Goal: Information Seeking & Learning: Learn about a topic

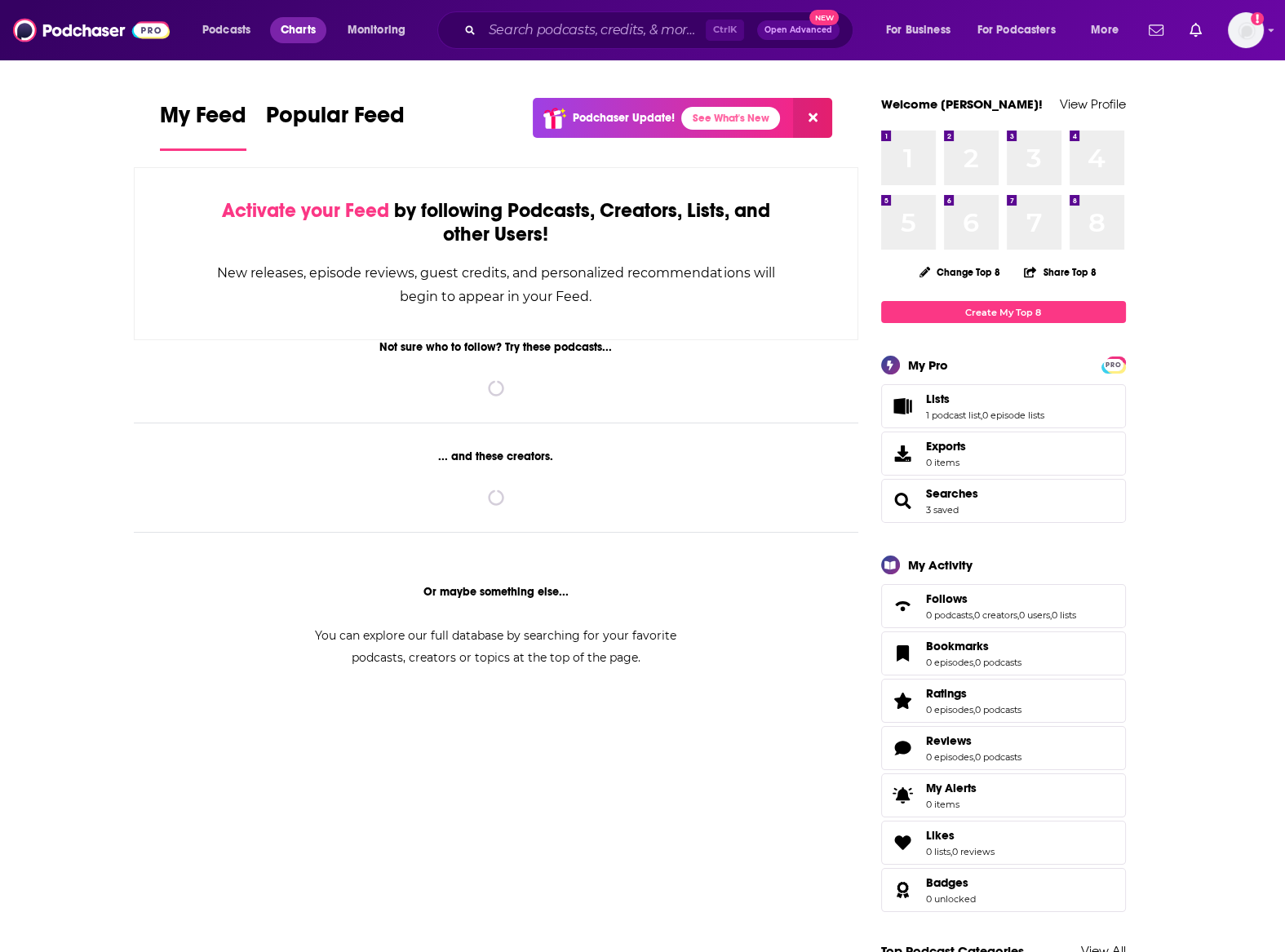
click at [312, 31] on span "Charts" at bounding box center [298, 30] width 35 height 23
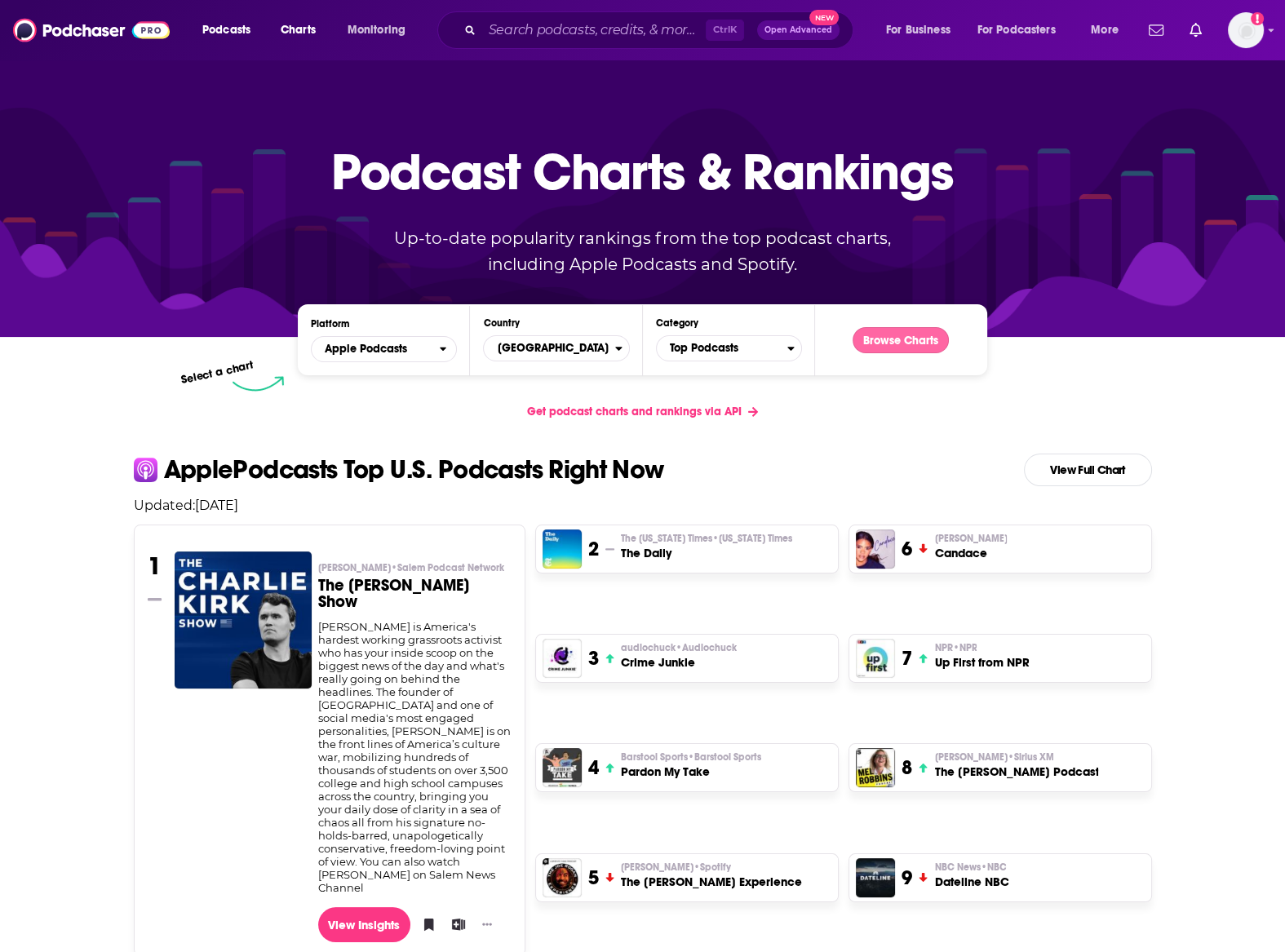
click at [869, 339] on button "Browse Charts" at bounding box center [901, 340] width 96 height 26
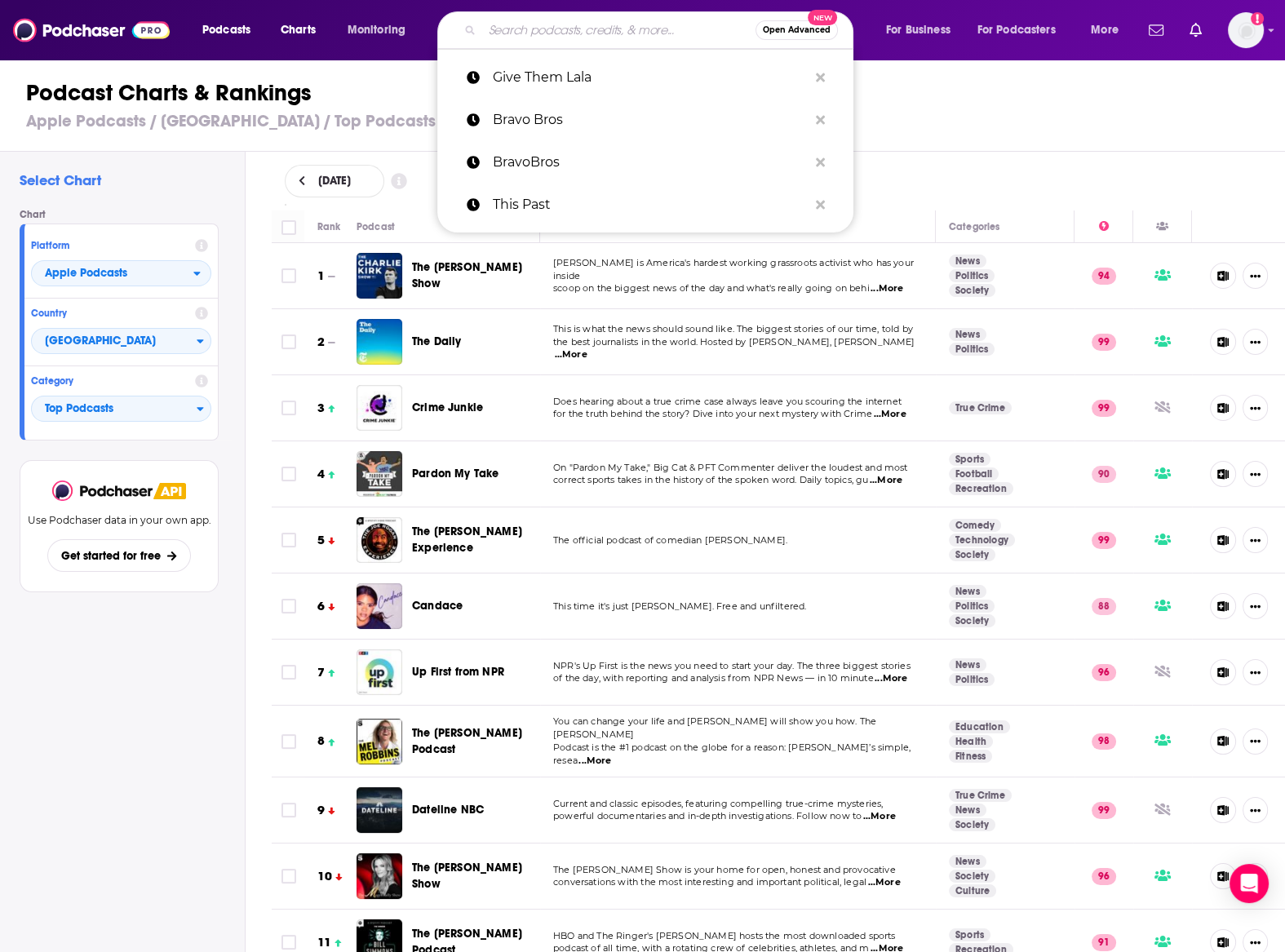
click at [559, 22] on input "Search podcasts, credits, & more..." at bounding box center [619, 30] width 273 height 26
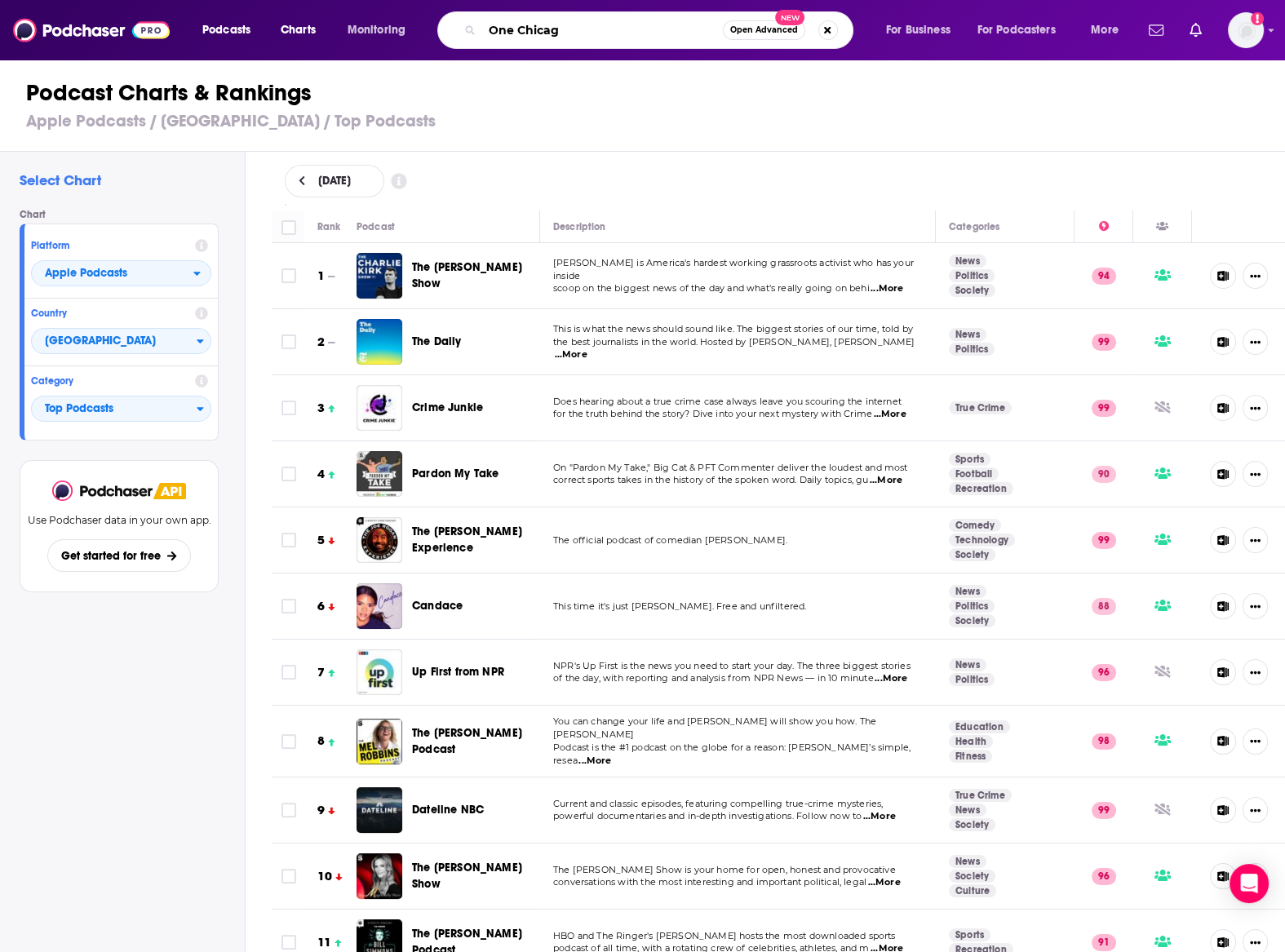
type input "One Chicago"
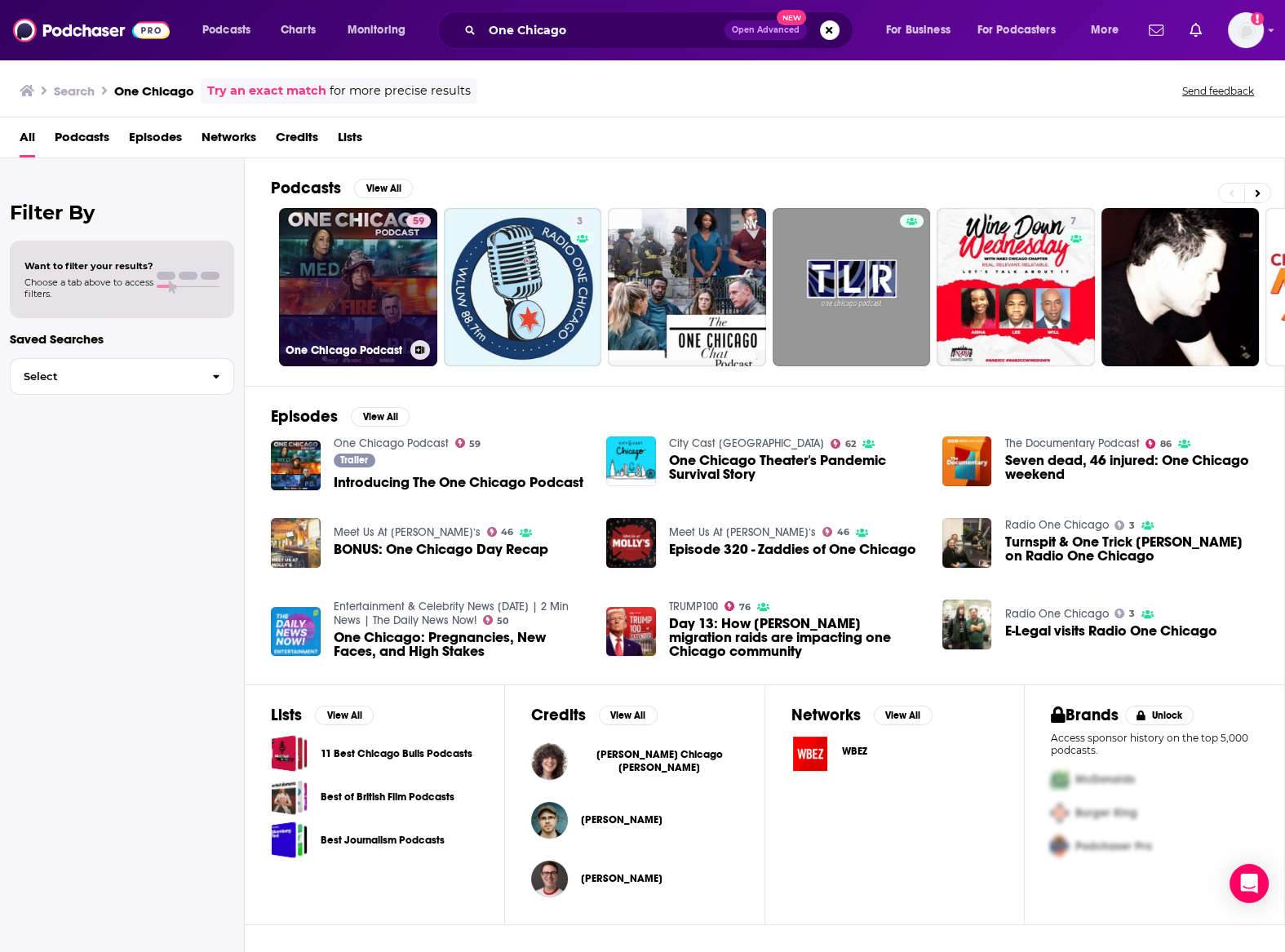
click at [314, 294] on link "59 One Chicago Podcast" at bounding box center [359, 288] width 159 height 159
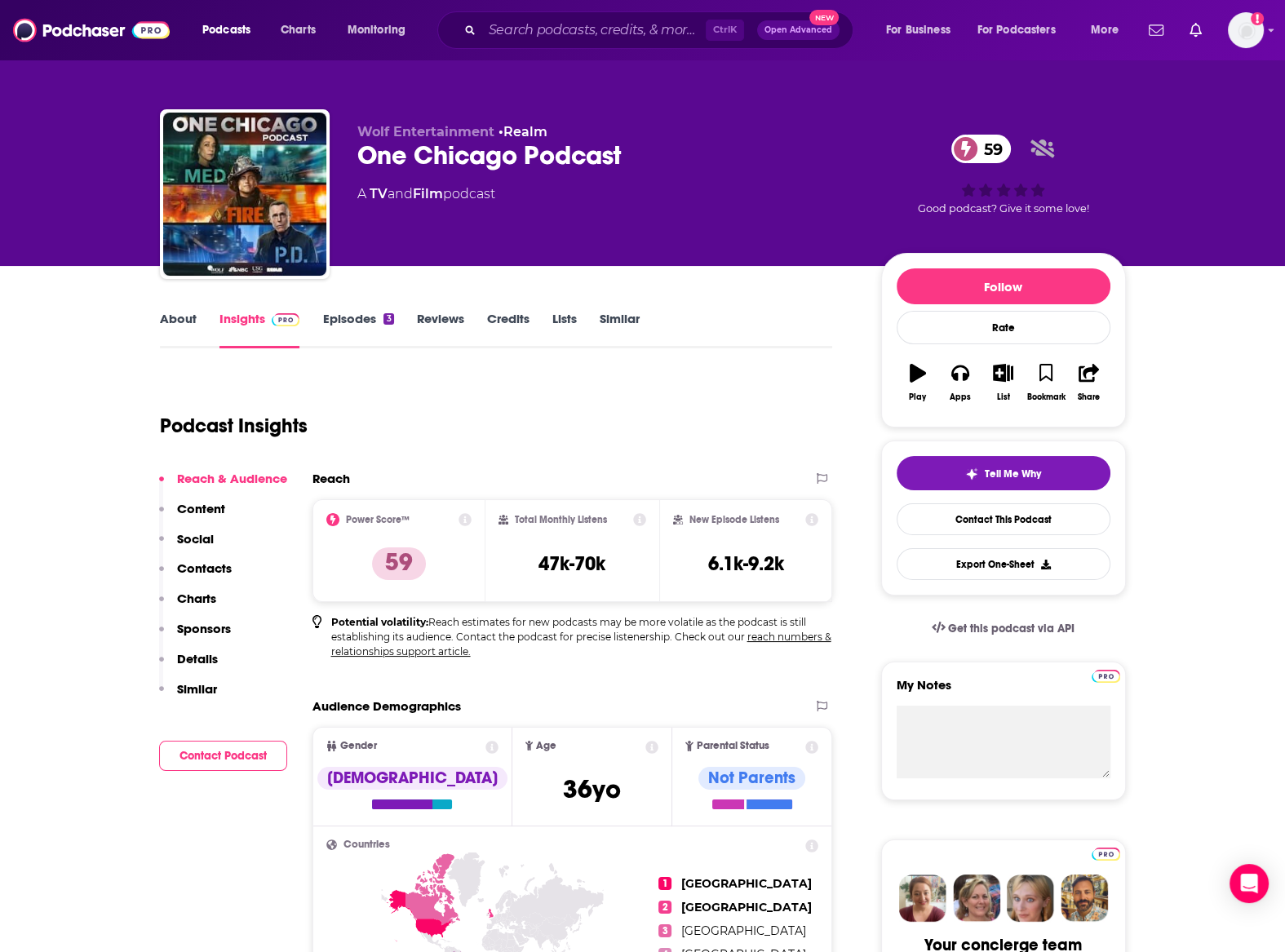
click at [343, 321] on link "Episodes 3" at bounding box center [357, 330] width 71 height 38
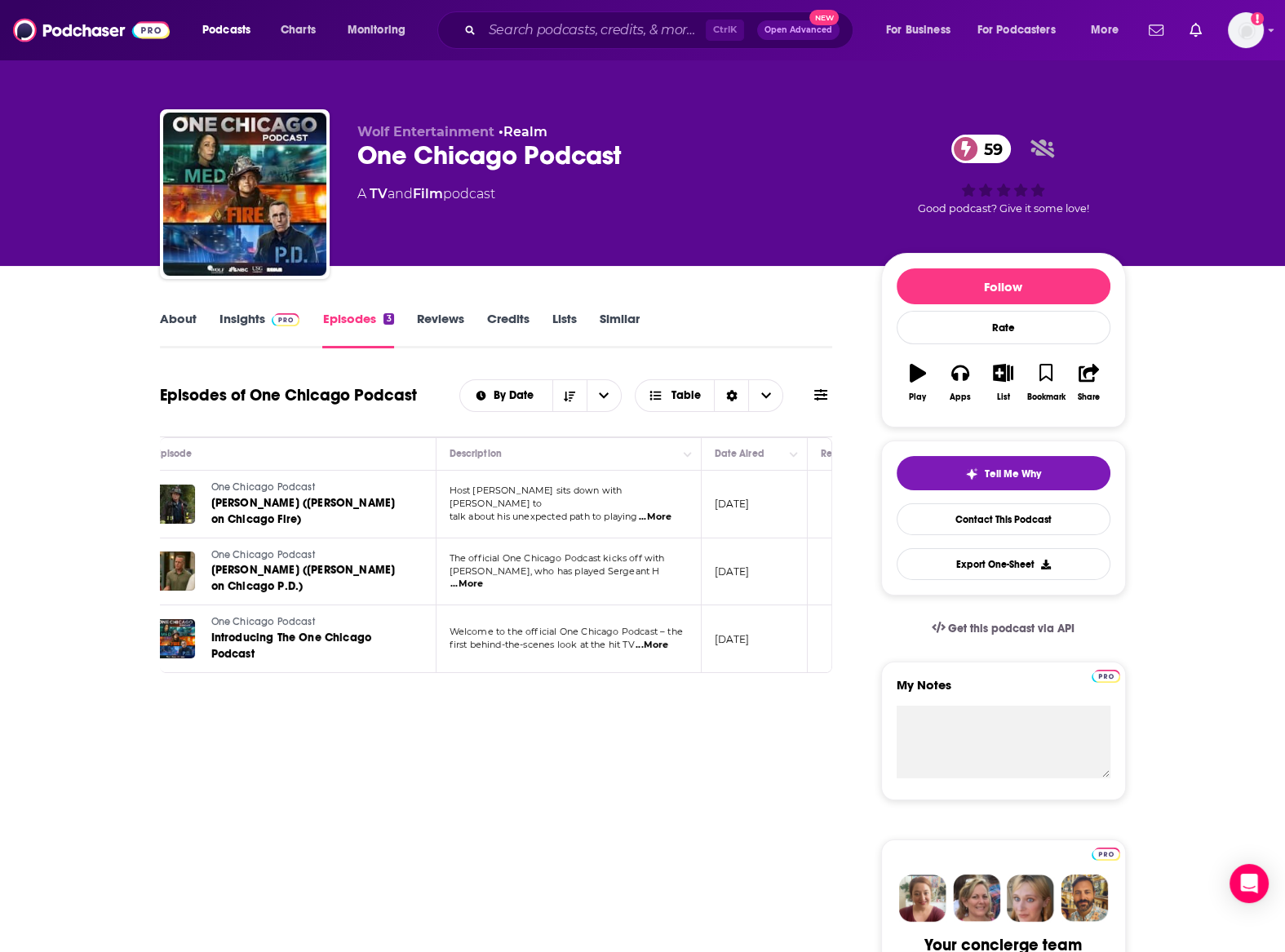
scroll to position [0, 12]
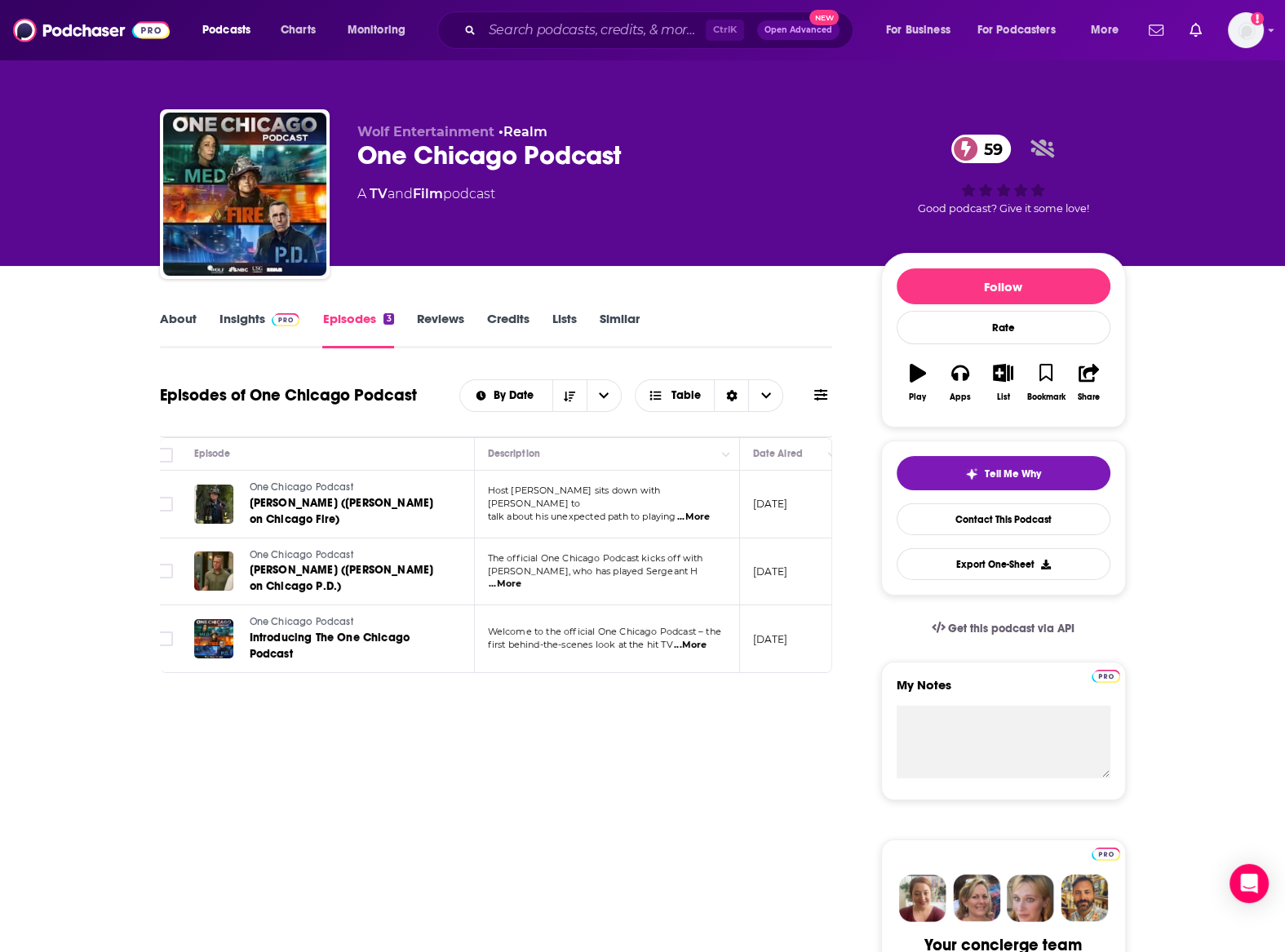
click at [189, 324] on link "About" at bounding box center [178, 330] width 37 height 38
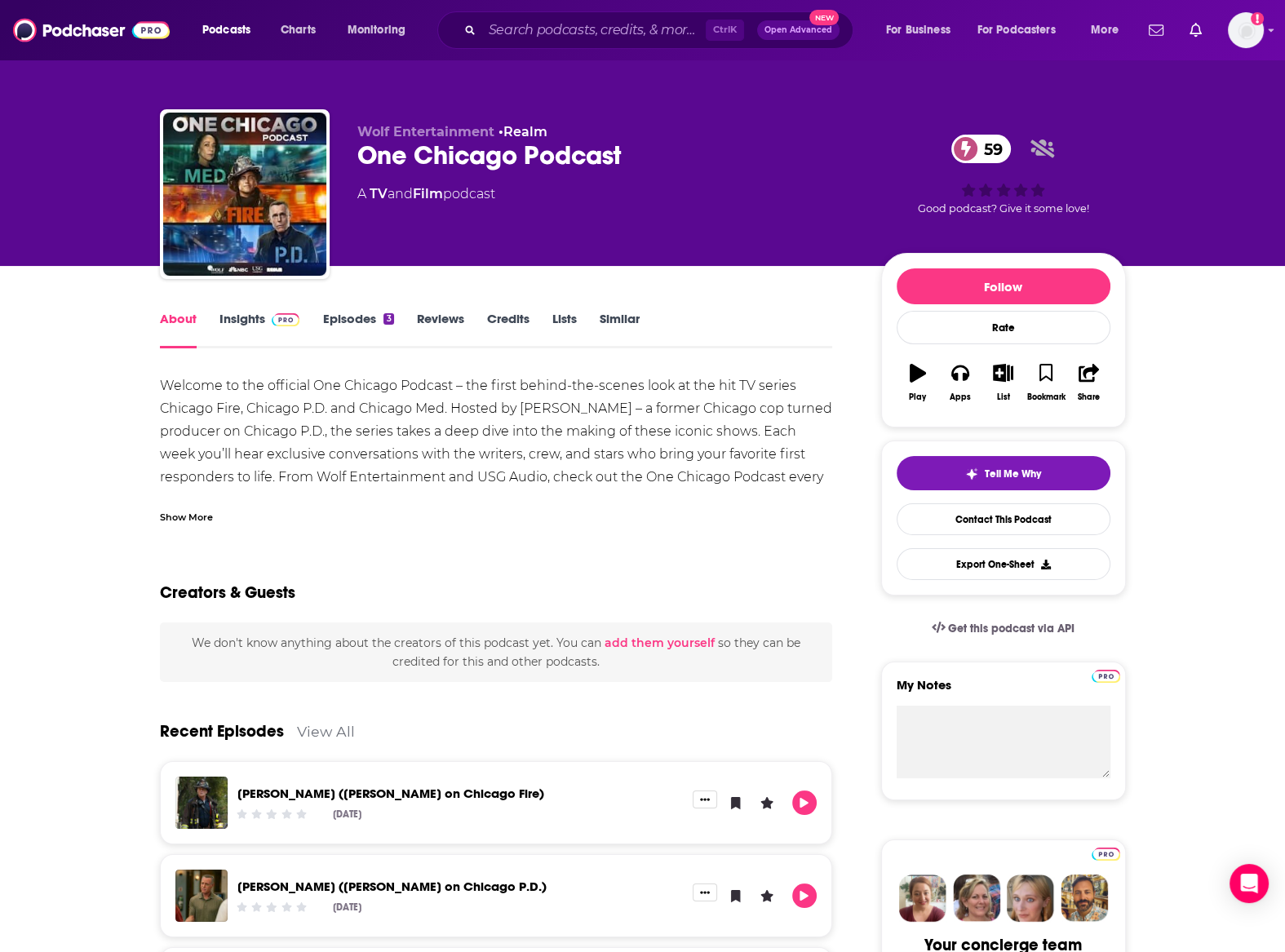
click at [170, 517] on div "Show More" at bounding box center [186, 516] width 53 height 15
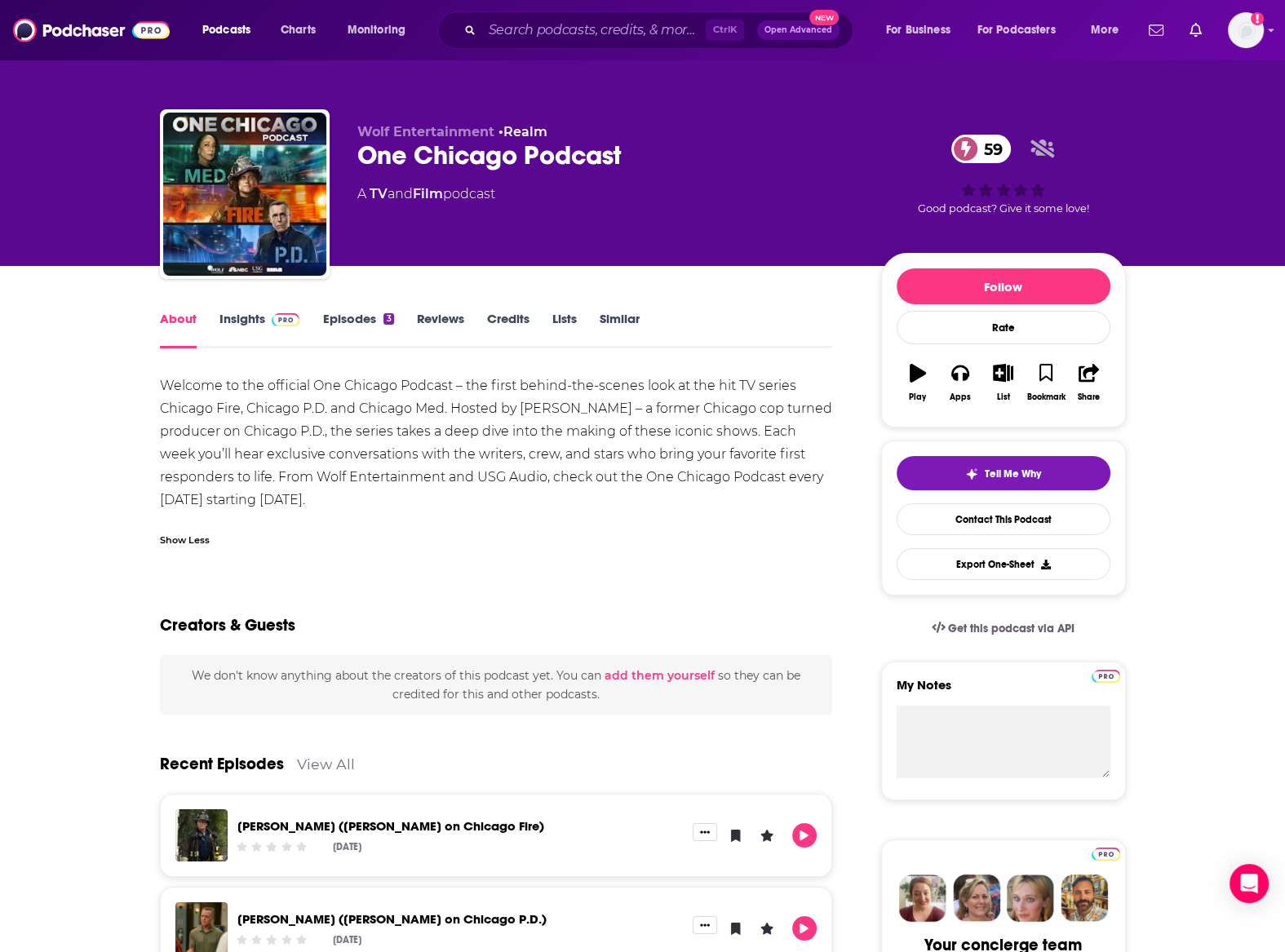
click at [367, 314] on link "Episodes 3" at bounding box center [357, 330] width 71 height 38
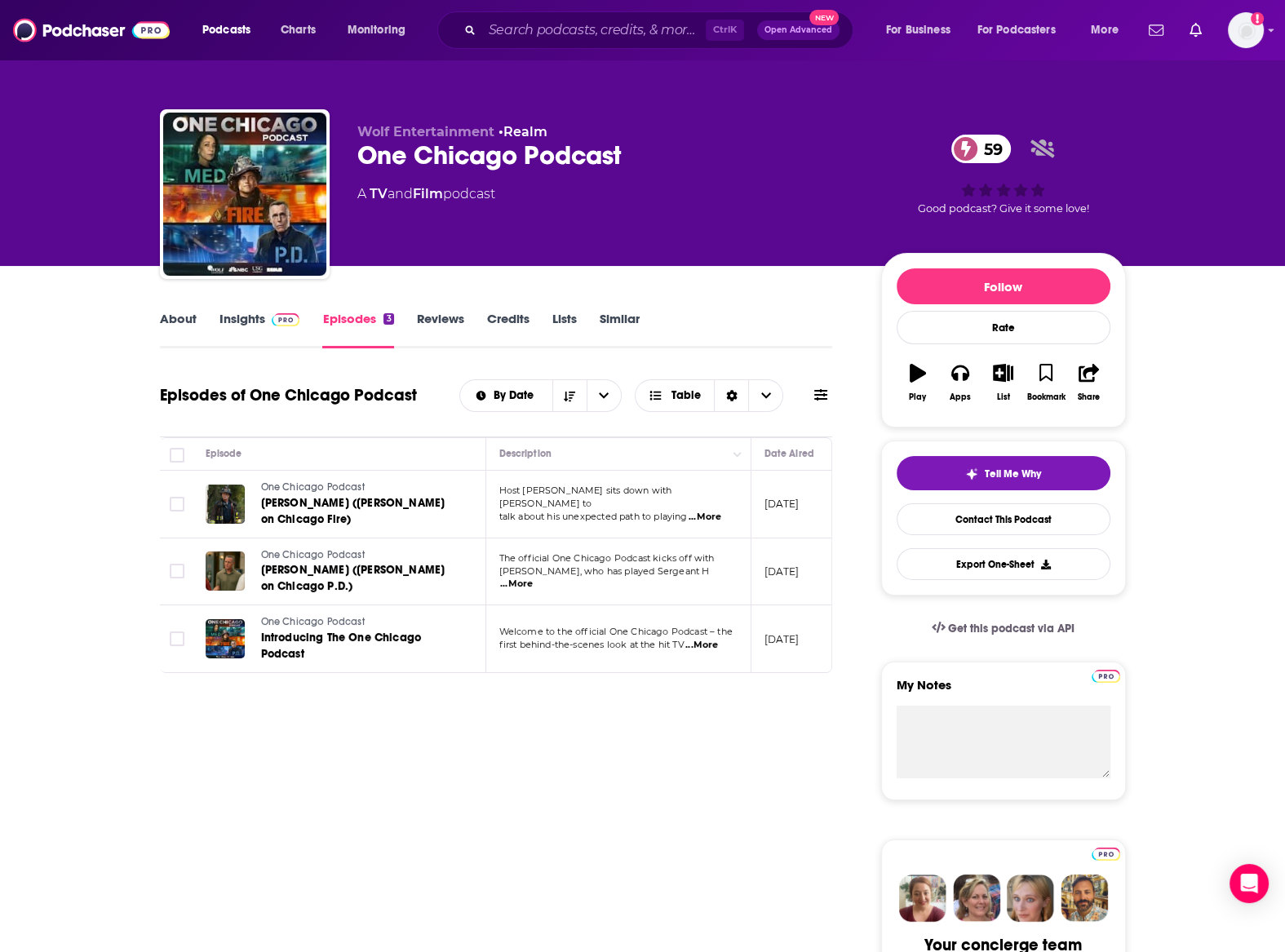
click at [269, 313] on span at bounding box center [282, 318] width 35 height 15
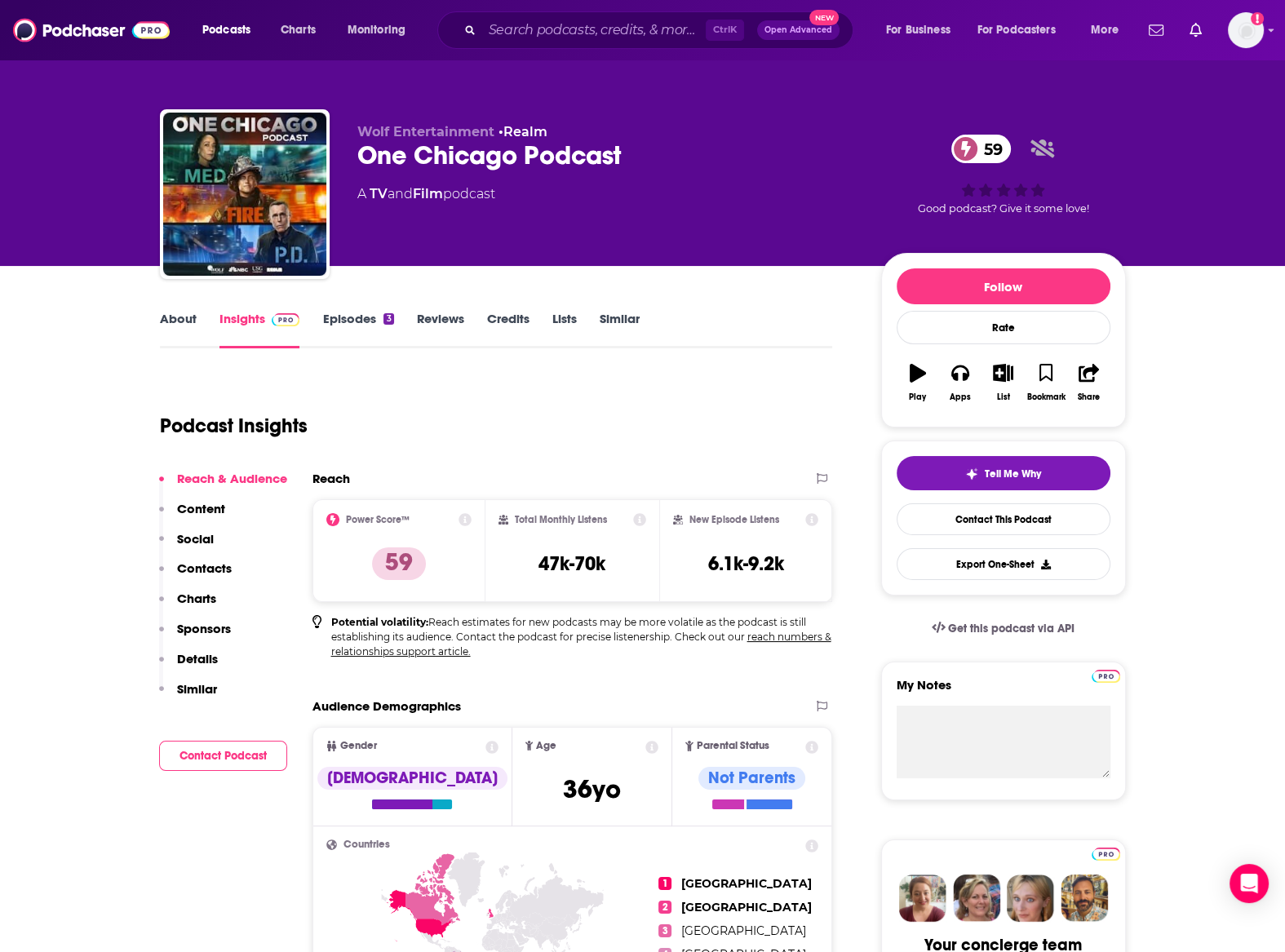
click at [371, 312] on link "Episodes 3" at bounding box center [357, 330] width 71 height 38
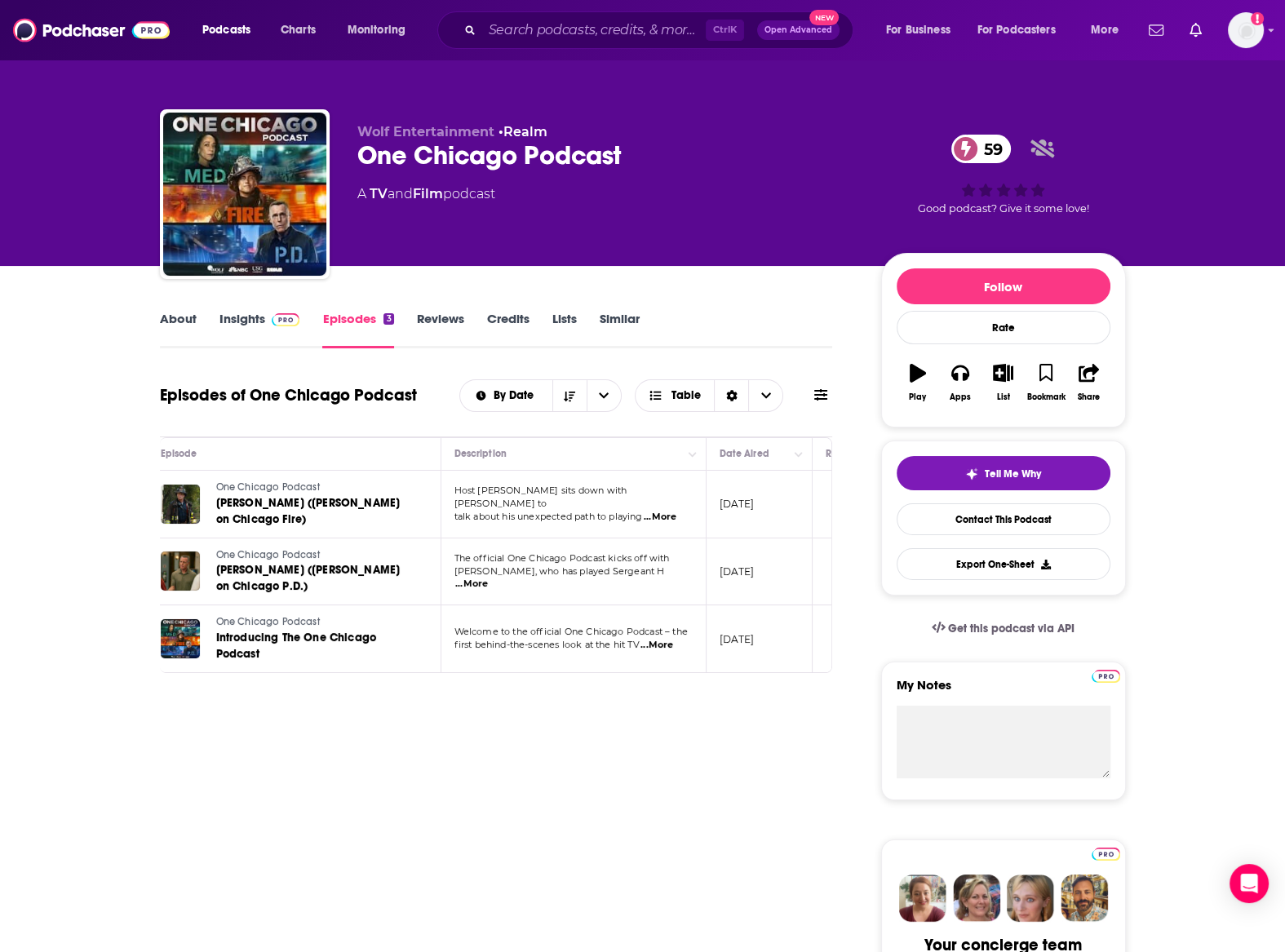
scroll to position [0, 41]
click at [219, 322] on div "About Insights Episodes 3 Reviews Credits Lists Similar" at bounding box center [496, 328] width 674 height 40
click at [239, 322] on link "Insights" at bounding box center [260, 330] width 81 height 38
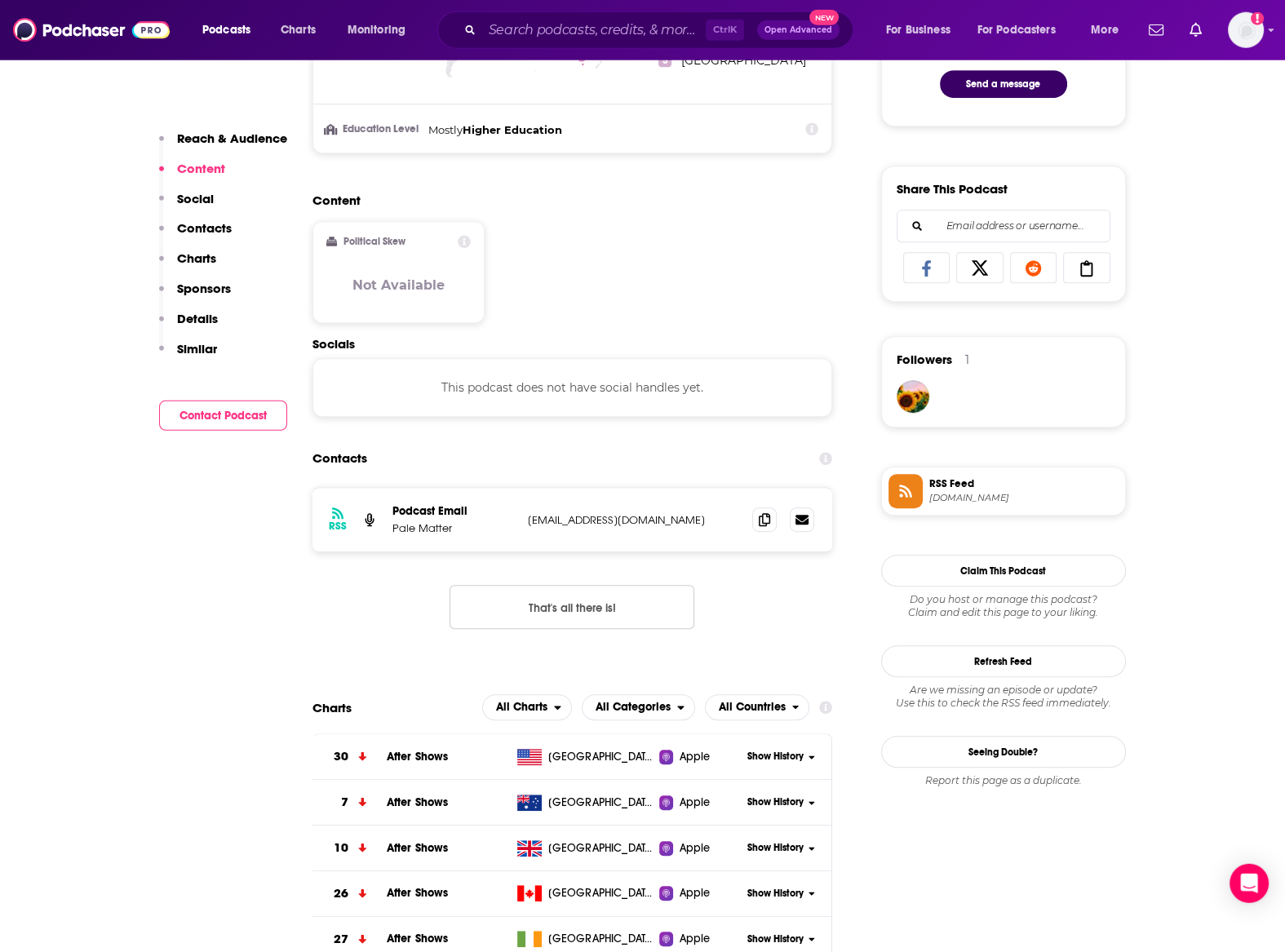
scroll to position [1077, 0]
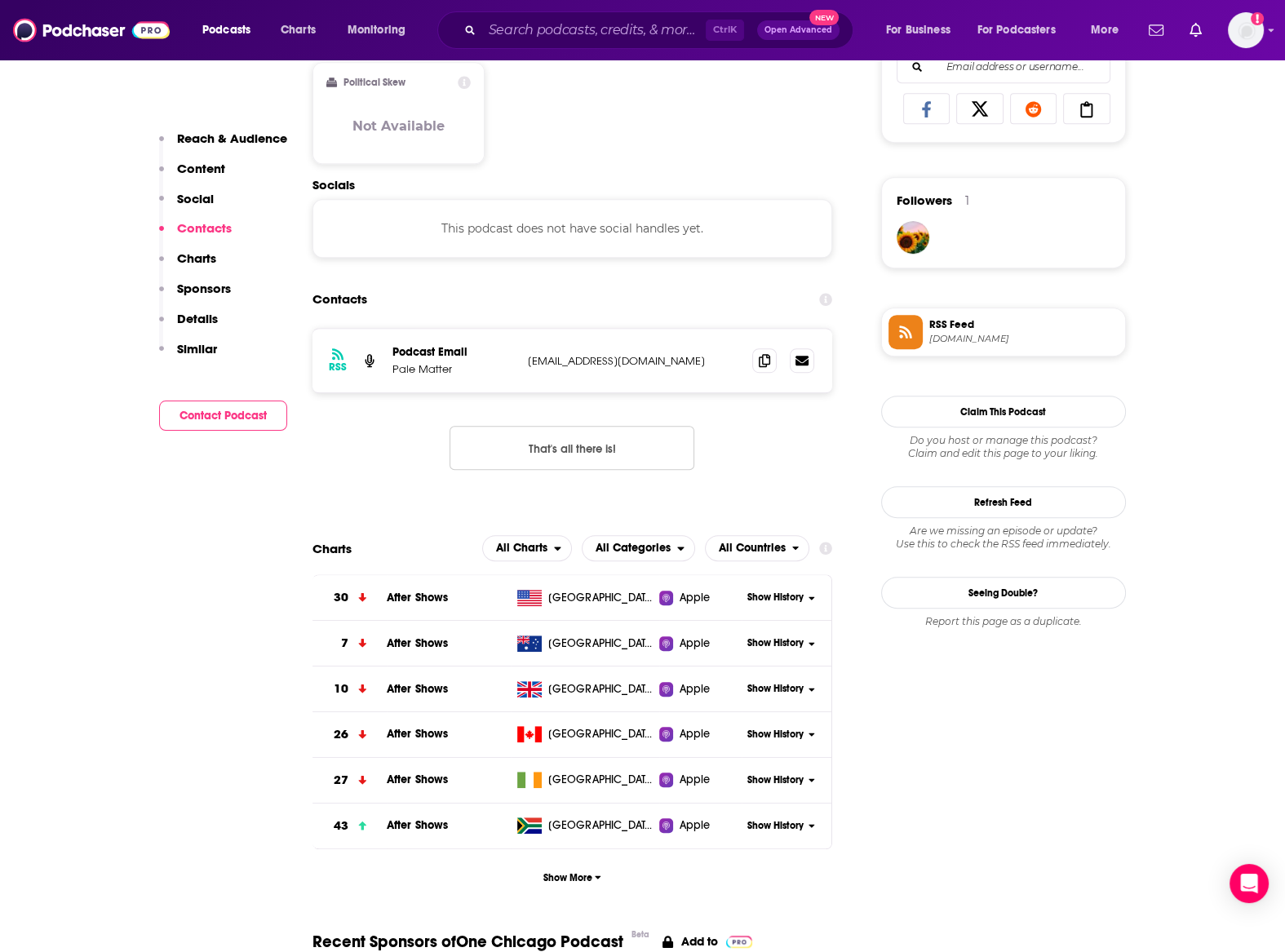
click at [785, 644] on span "Show History" at bounding box center [776, 643] width 56 height 14
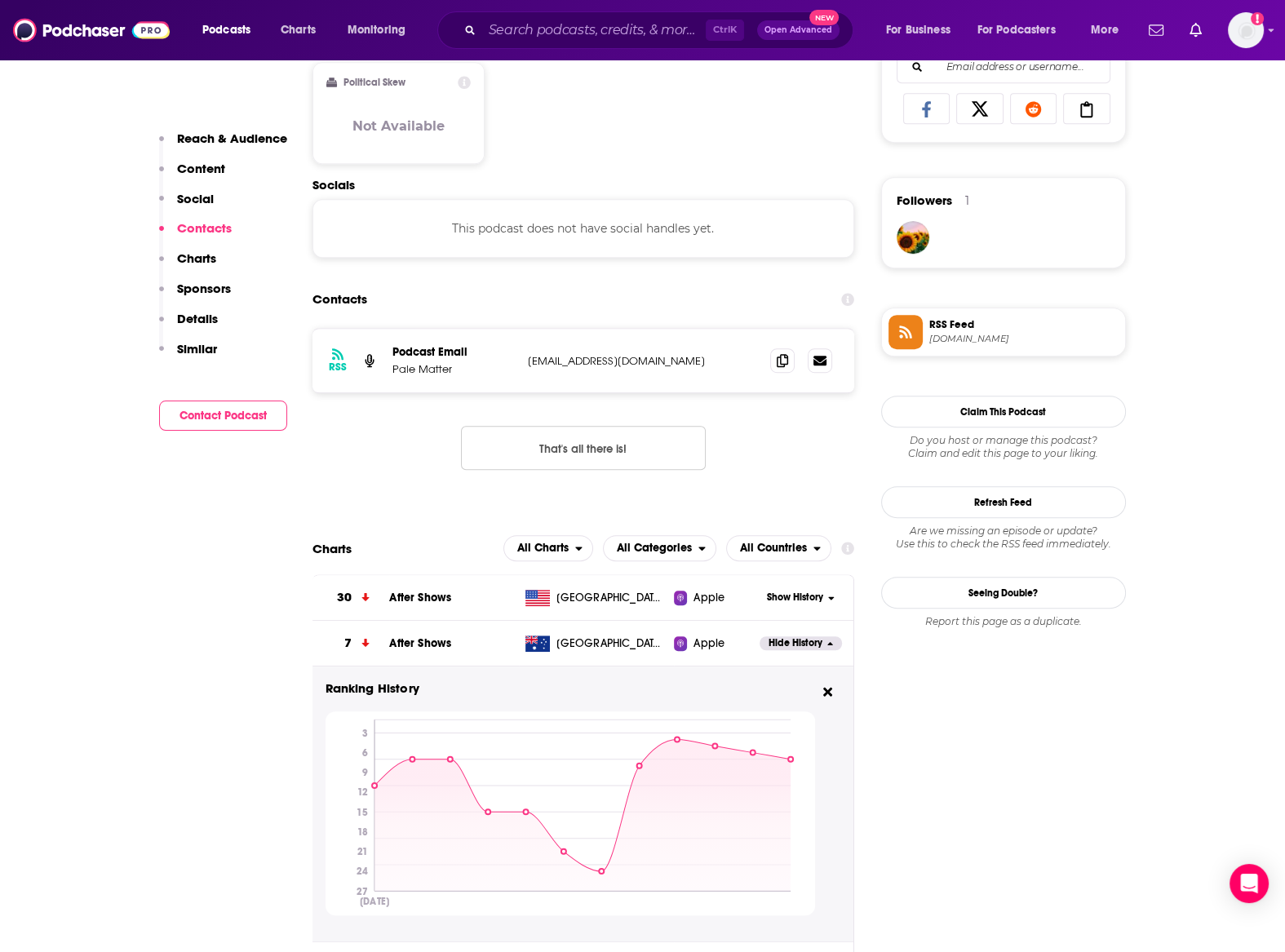
click at [833, 645] on button "Hide History" at bounding box center [801, 643] width 81 height 14
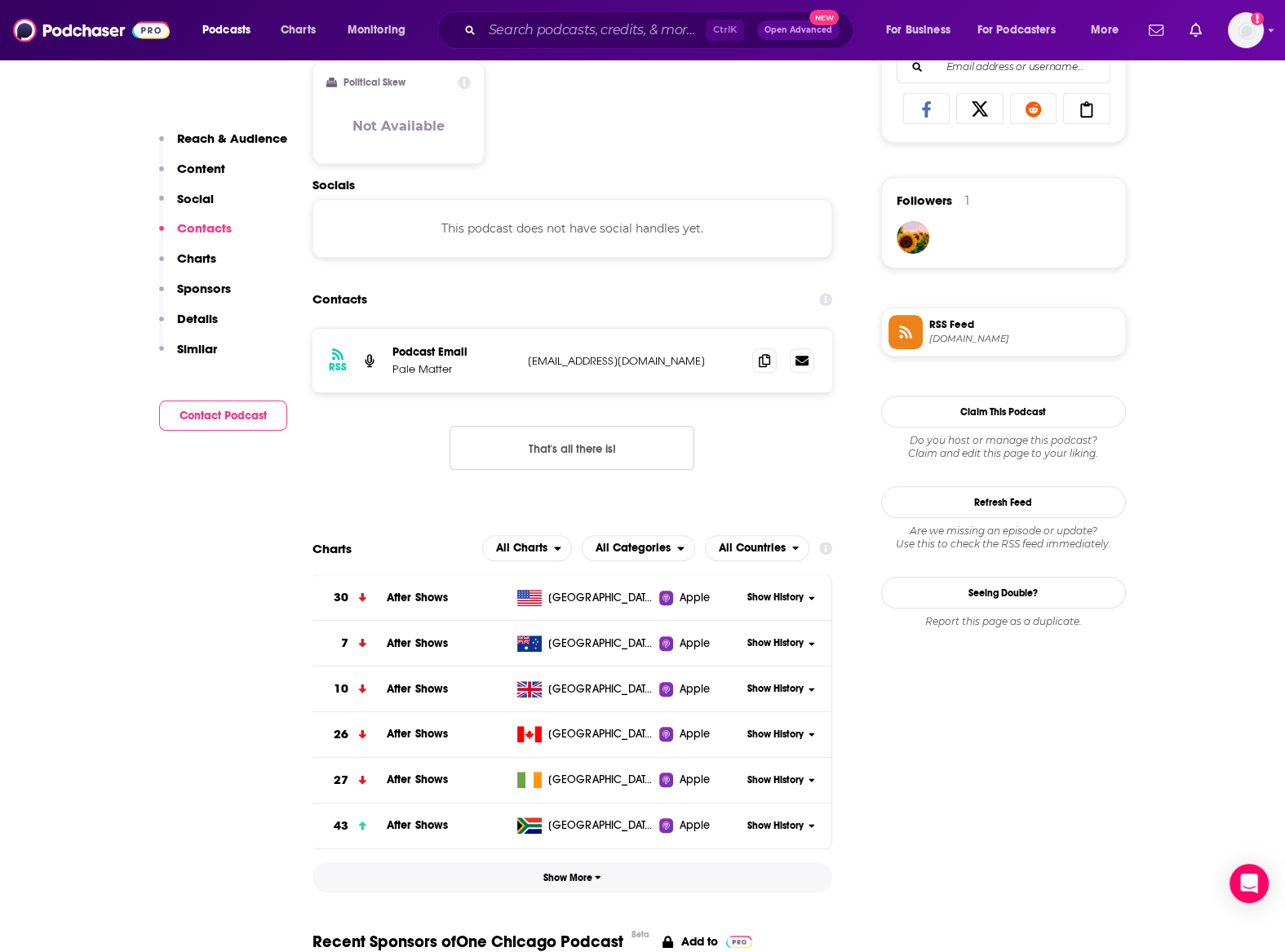
click at [572, 875] on span "Show More" at bounding box center [573, 877] width 58 height 12
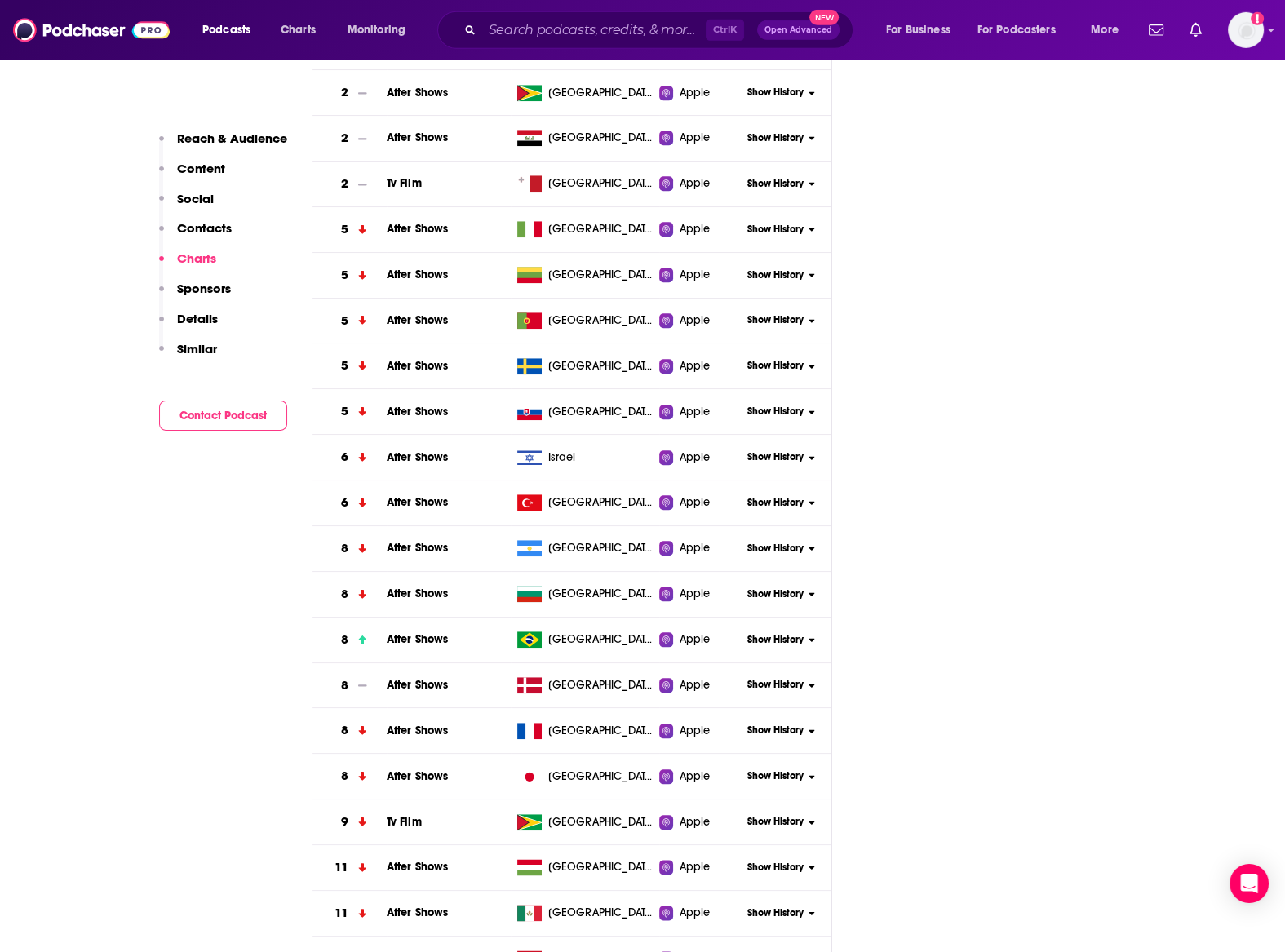
scroll to position [2154, 0]
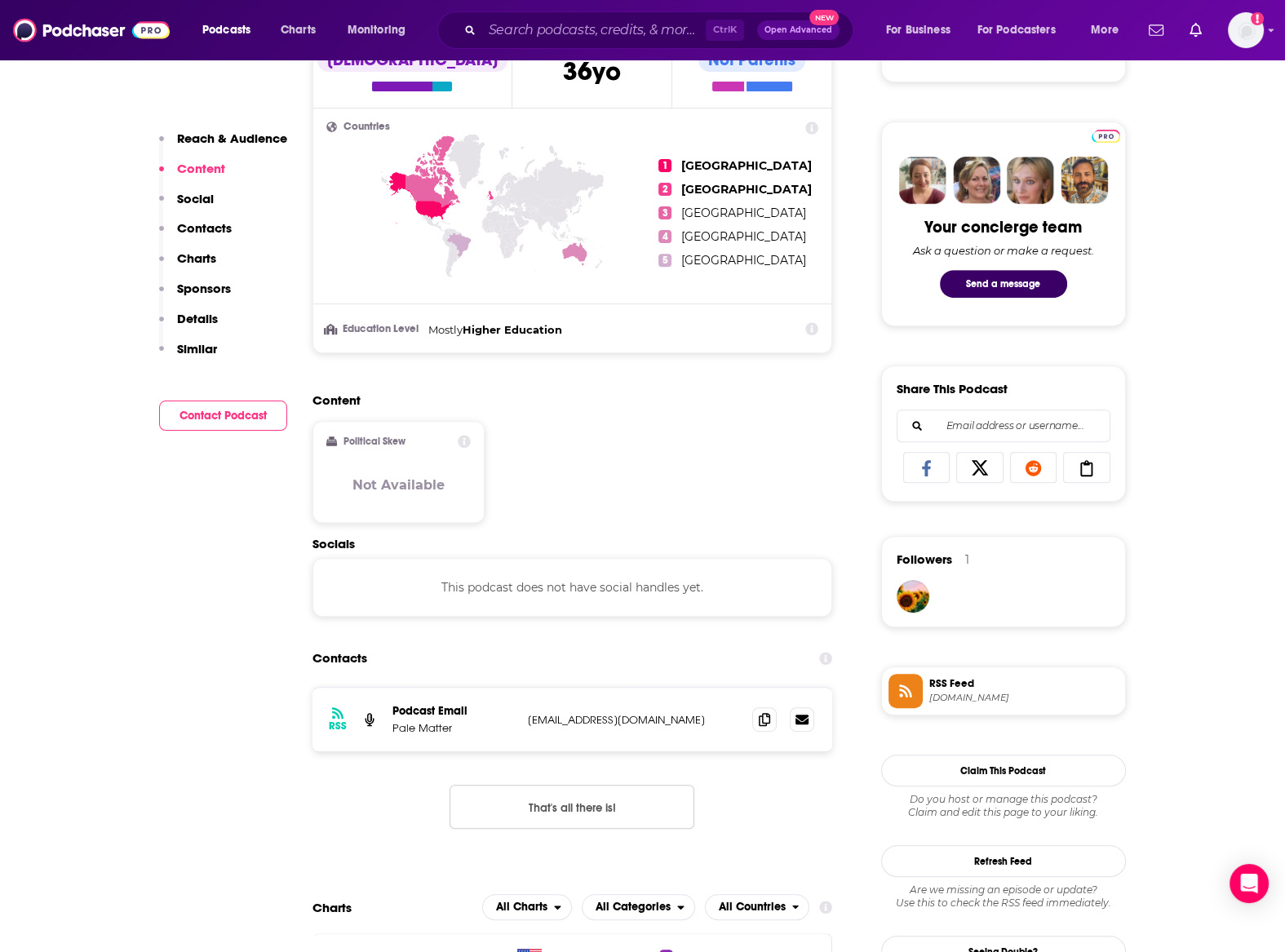
scroll to position [0, 0]
